Goal: Find specific page/section: Find specific page/section

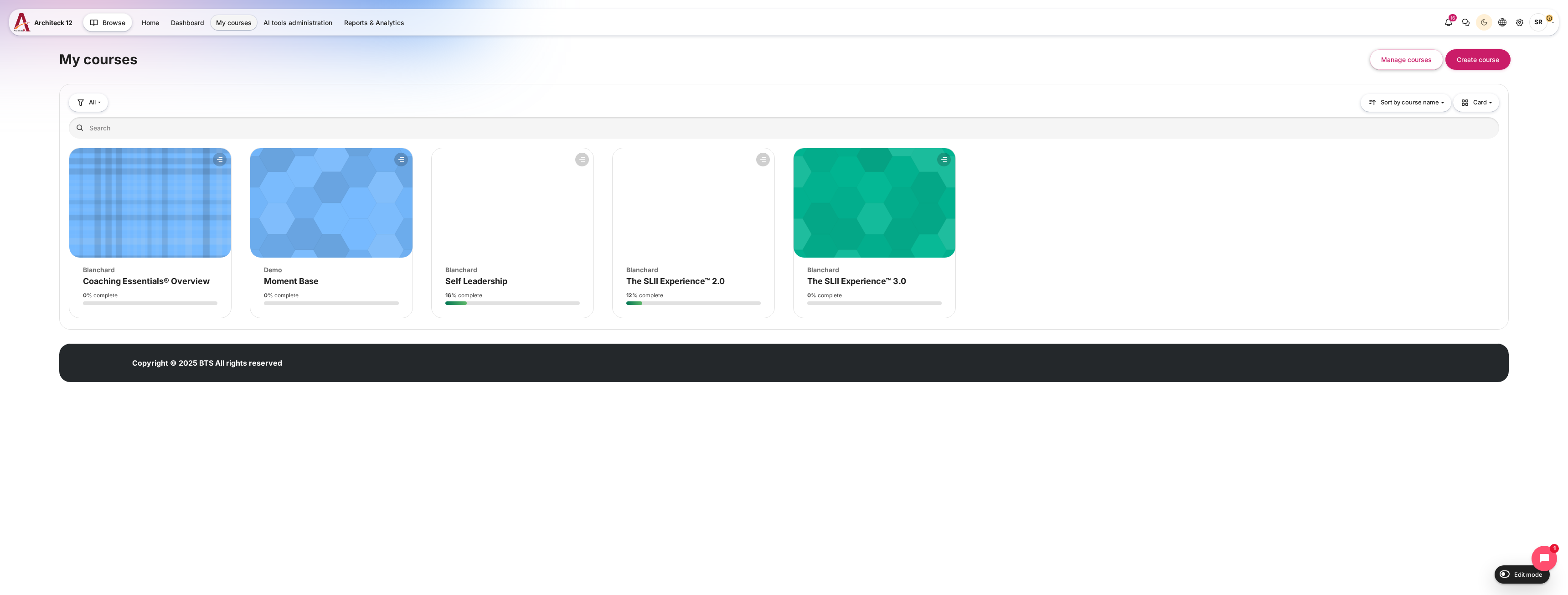
drag, startPoint x: 890, startPoint y: 224, endPoint x: 1089, endPoint y: 219, distance: 199.1
click at [1110, 216] on div "Course is starred Actions for course Coaching Essentials® Overview Star this co…" at bounding box center [784, 233] width 1430 height 171
click at [1519, 23] on icon "Site administration" at bounding box center [1519, 22] width 11 height 11
